Goal: Answer question/provide support: Share knowledge or assist other users

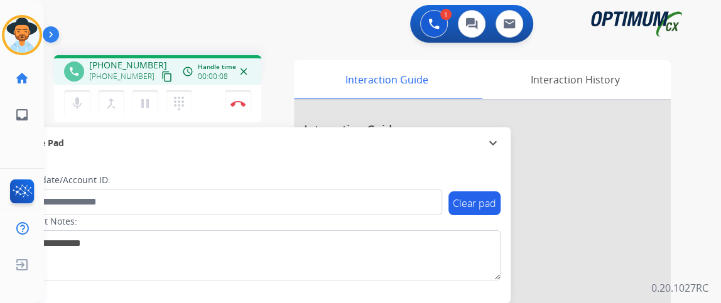
click at [161, 72] on mat-icon "content_copy" at bounding box center [166, 76] width 11 height 11
click at [159, 82] on button "content_copy" at bounding box center [166, 76] width 15 height 15
click at [82, 102] on mat-icon "mic" at bounding box center [77, 103] width 15 height 15
click at [83, 110] on mat-icon "mic_off" at bounding box center [77, 103] width 15 height 15
click at [83, 106] on mat-icon "mic" at bounding box center [77, 103] width 15 height 15
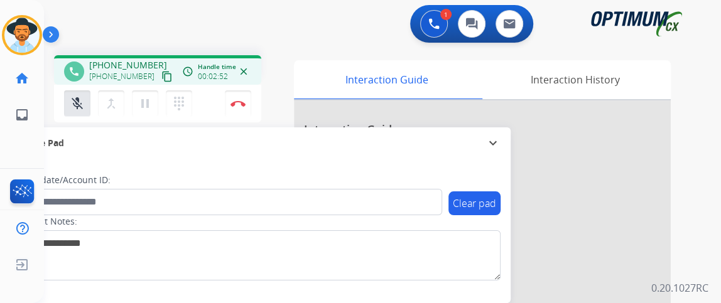
drag, startPoint x: 81, startPoint y: 109, endPoint x: 80, endPoint y: 116, distance: 7.6
click at [80, 109] on mat-icon "mic_off" at bounding box center [77, 103] width 15 height 15
click at [70, 101] on mat-icon "mic" at bounding box center [77, 103] width 15 height 15
click at [70, 101] on mat-icon "mic_off" at bounding box center [77, 103] width 15 height 15
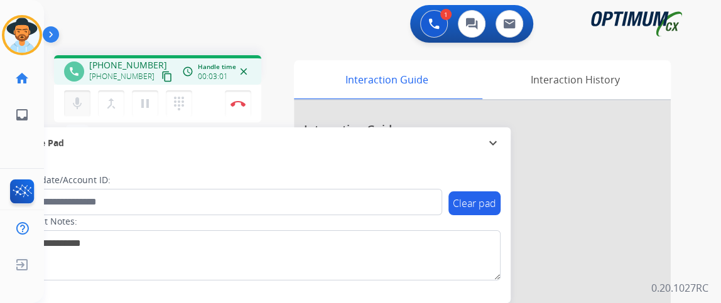
click at [70, 101] on mat-icon "mic" at bounding box center [77, 103] width 15 height 15
click at [78, 104] on mat-icon "mic_off" at bounding box center [77, 103] width 15 height 15
click at [237, 106] on button "Disconnect" at bounding box center [238, 103] width 26 height 26
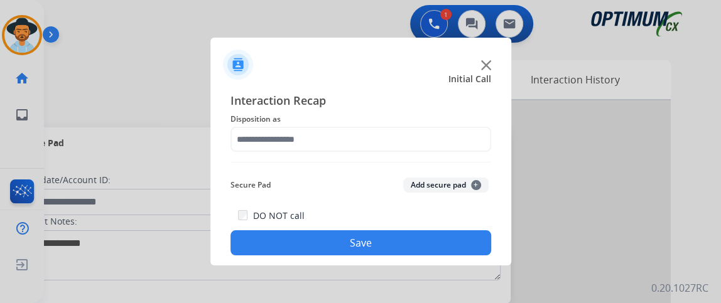
click at [379, 162] on img at bounding box center [360, 162] width 260 height 1
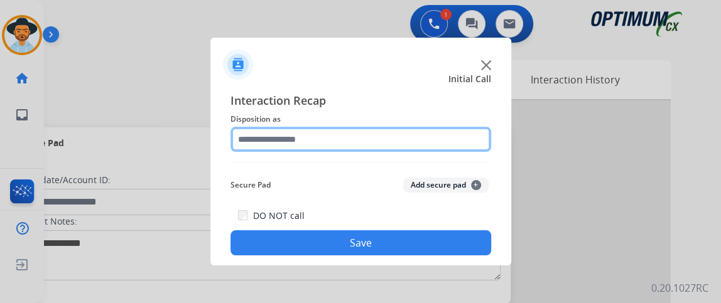
click at [375, 141] on input "text" at bounding box center [360, 139] width 260 height 25
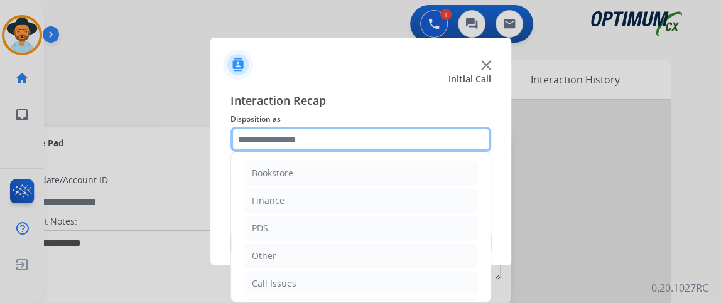
scroll to position [82, 0]
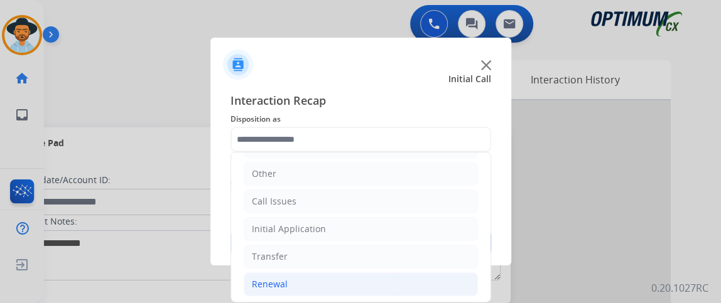
click at [424, 279] on li "Renewal" at bounding box center [361, 284] width 234 height 24
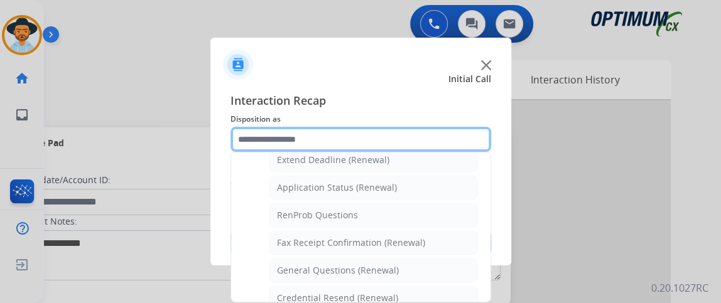
scroll to position [331, 0]
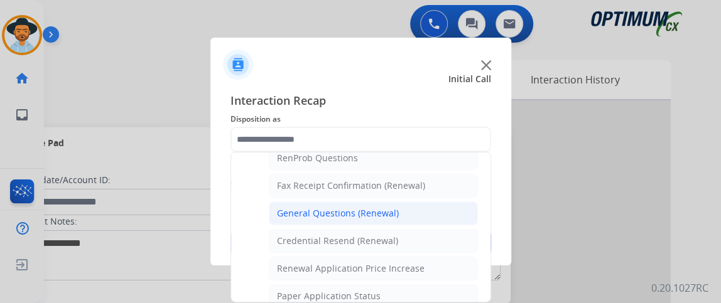
click at [443, 213] on li "General Questions (Renewal)" at bounding box center [373, 213] width 209 height 24
type input "**********"
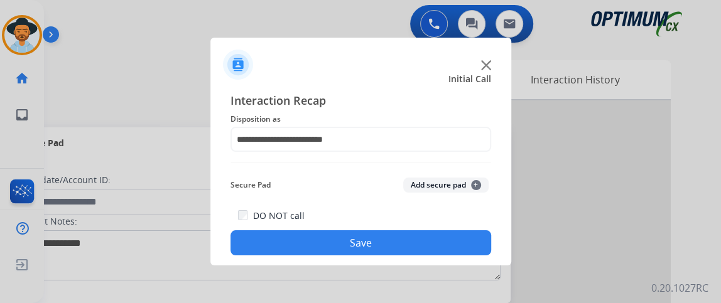
click at [443, 237] on button "Save" at bounding box center [360, 242] width 260 height 25
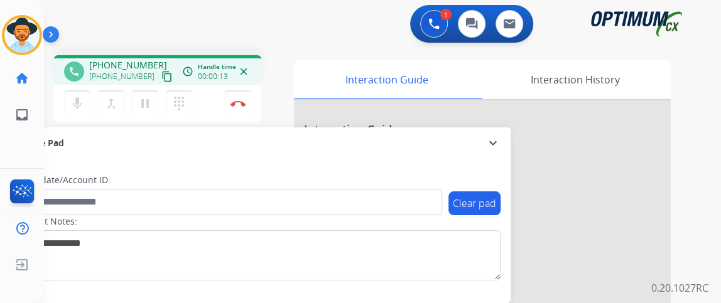
click at [161, 78] on mat-icon "content_copy" at bounding box center [166, 76] width 11 height 11
click at [161, 71] on mat-icon "content_copy" at bounding box center [166, 76] width 11 height 11
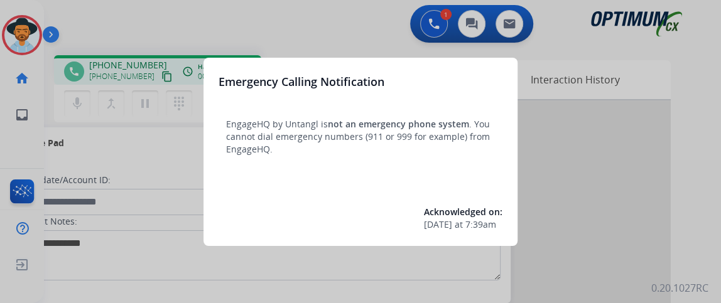
click at [328, 19] on div at bounding box center [360, 151] width 721 height 303
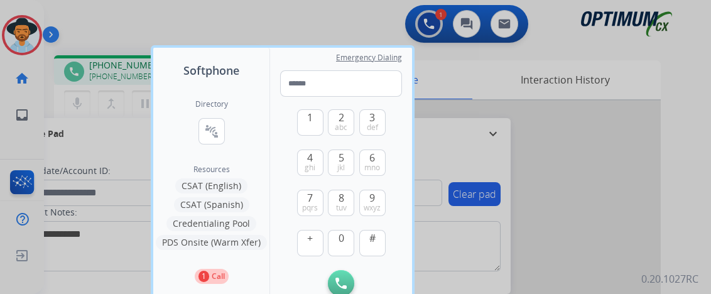
click at [237, 3] on div at bounding box center [355, 147] width 711 height 294
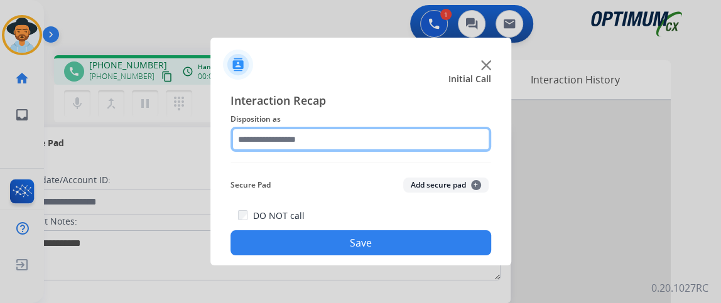
click at [330, 151] on input "text" at bounding box center [360, 139] width 260 height 25
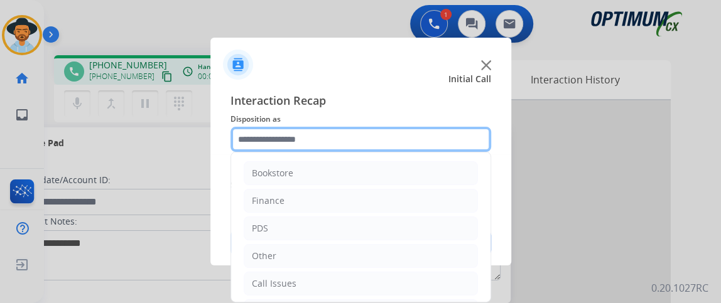
scroll to position [82, 0]
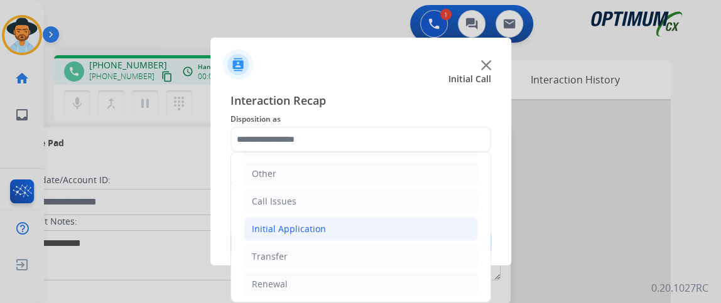
click at [390, 232] on li "Initial Application" at bounding box center [361, 229] width 234 height 24
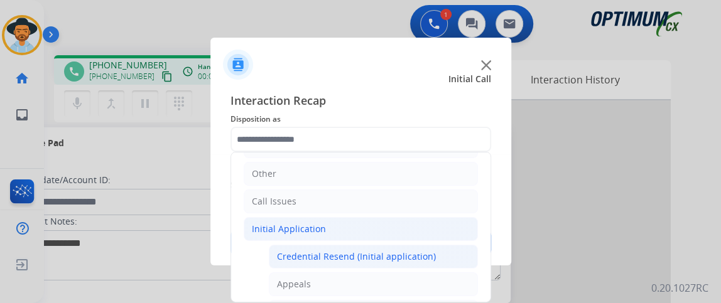
click at [392, 250] on div "Credential Resend (Initial application)" at bounding box center [356, 256] width 159 height 13
type input "**********"
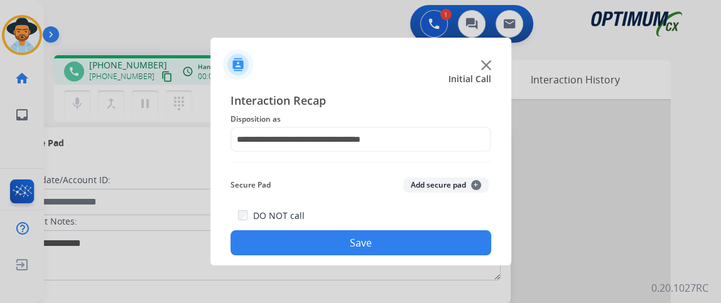
click at [393, 239] on button "Save" at bounding box center [360, 242] width 260 height 25
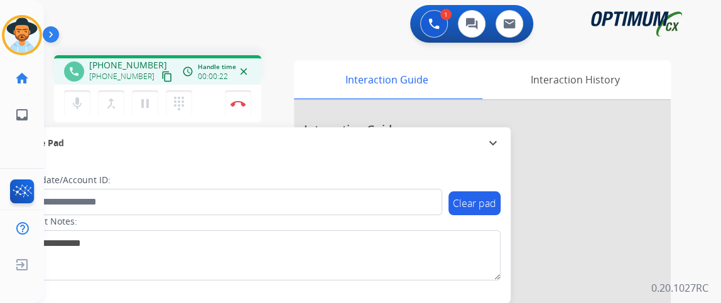
click at [161, 71] on mat-icon "content_copy" at bounding box center [166, 76] width 11 height 11
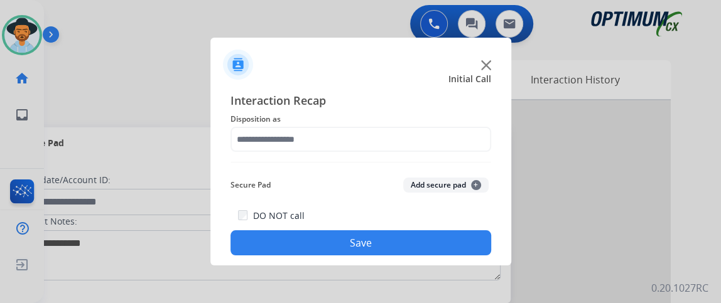
click at [318, 124] on span "Disposition as" at bounding box center [360, 119] width 260 height 15
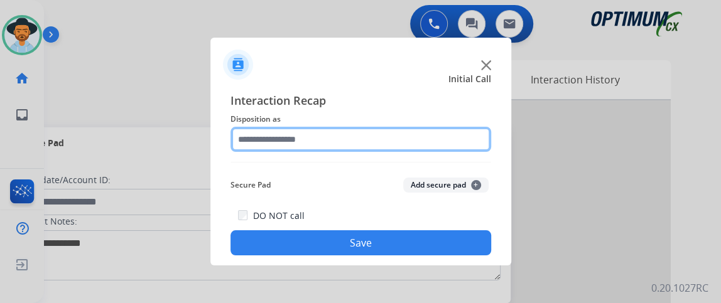
click at [321, 141] on input "text" at bounding box center [360, 139] width 260 height 25
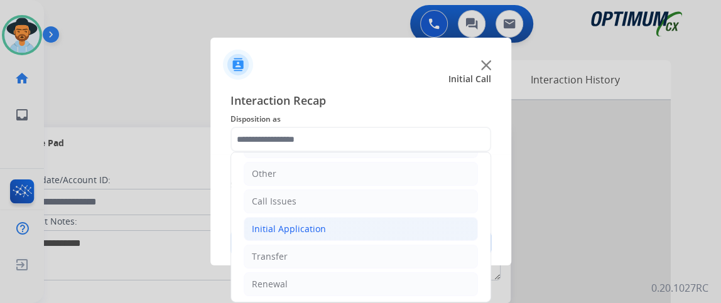
click at [422, 223] on li "Initial Application" at bounding box center [361, 229] width 234 height 24
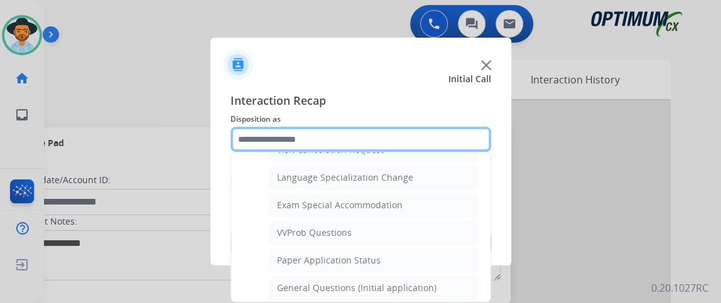
scroll to position [648, 0]
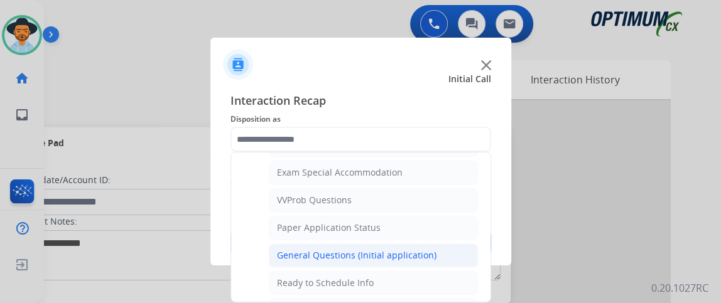
click at [434, 244] on li "General Questions (Initial application)" at bounding box center [373, 256] width 209 height 24
type input "**********"
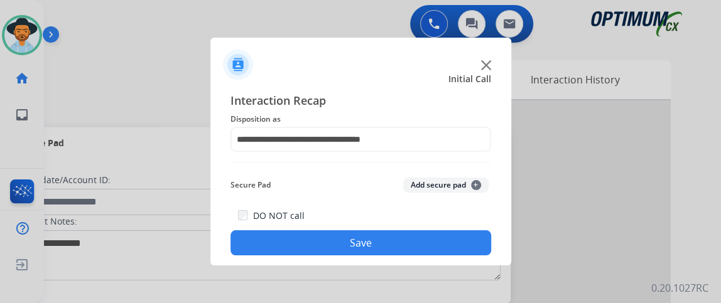
click at [424, 265] on div "**********" at bounding box center [360, 174] width 301 height 184
click at [418, 240] on button "Save" at bounding box center [360, 242] width 260 height 25
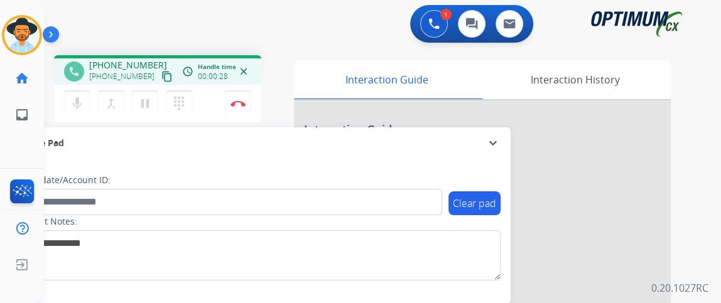
click at [162, 82] on div "phone [PHONE_NUMBER] [PHONE_NUMBER] content_copy access_time Call metrics Queue…" at bounding box center [157, 70] width 207 height 30
click at [161, 78] on mat-icon "content_copy" at bounding box center [166, 76] width 11 height 11
click at [82, 101] on mat-icon "mic" at bounding box center [77, 103] width 15 height 15
click at [82, 103] on mat-icon "mic_off" at bounding box center [77, 103] width 15 height 15
click at [75, 107] on mat-icon "mic" at bounding box center [77, 103] width 15 height 15
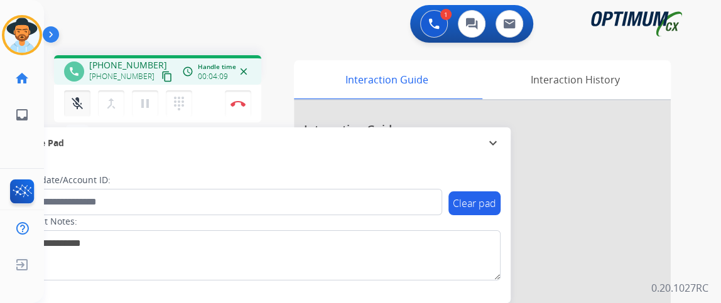
click at [75, 107] on mat-icon "mic_off" at bounding box center [77, 103] width 15 height 15
click at [236, 97] on button "Disconnect" at bounding box center [238, 103] width 26 height 26
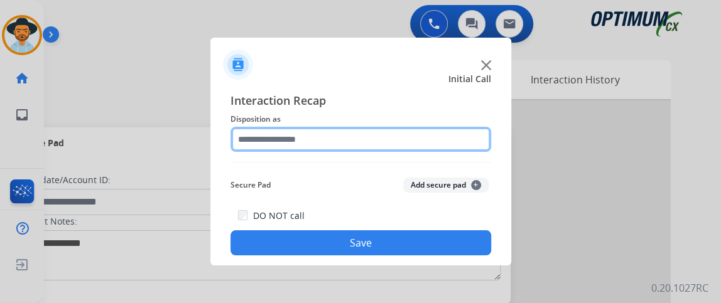
click at [341, 133] on input "text" at bounding box center [360, 139] width 260 height 25
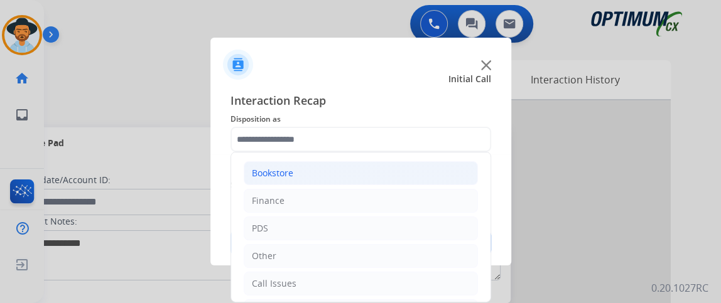
click at [357, 175] on li "Bookstore" at bounding box center [361, 173] width 234 height 24
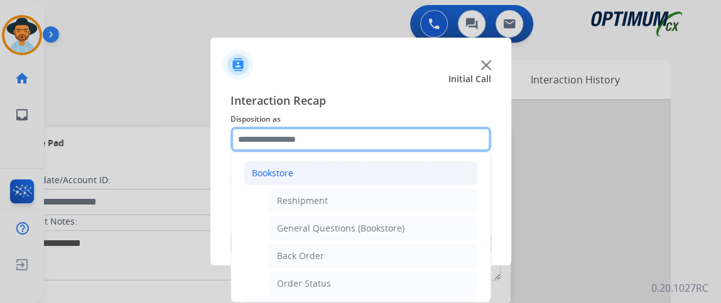
scroll to position [71, 0]
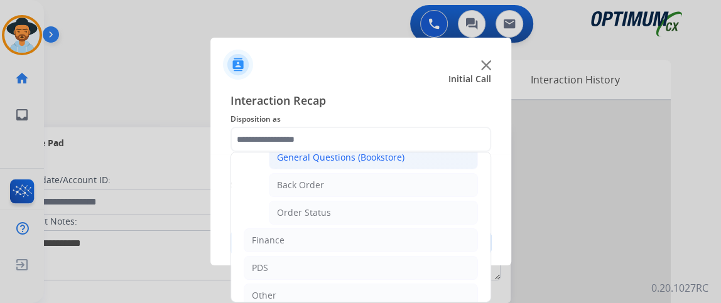
click at [431, 154] on li "General Questions (Bookstore)" at bounding box center [373, 158] width 209 height 24
type input "**********"
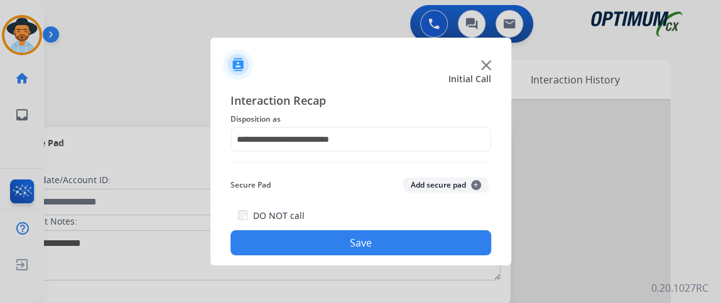
click at [409, 242] on button "Save" at bounding box center [360, 242] width 260 height 25
